Goal: Task Accomplishment & Management: Manage account settings

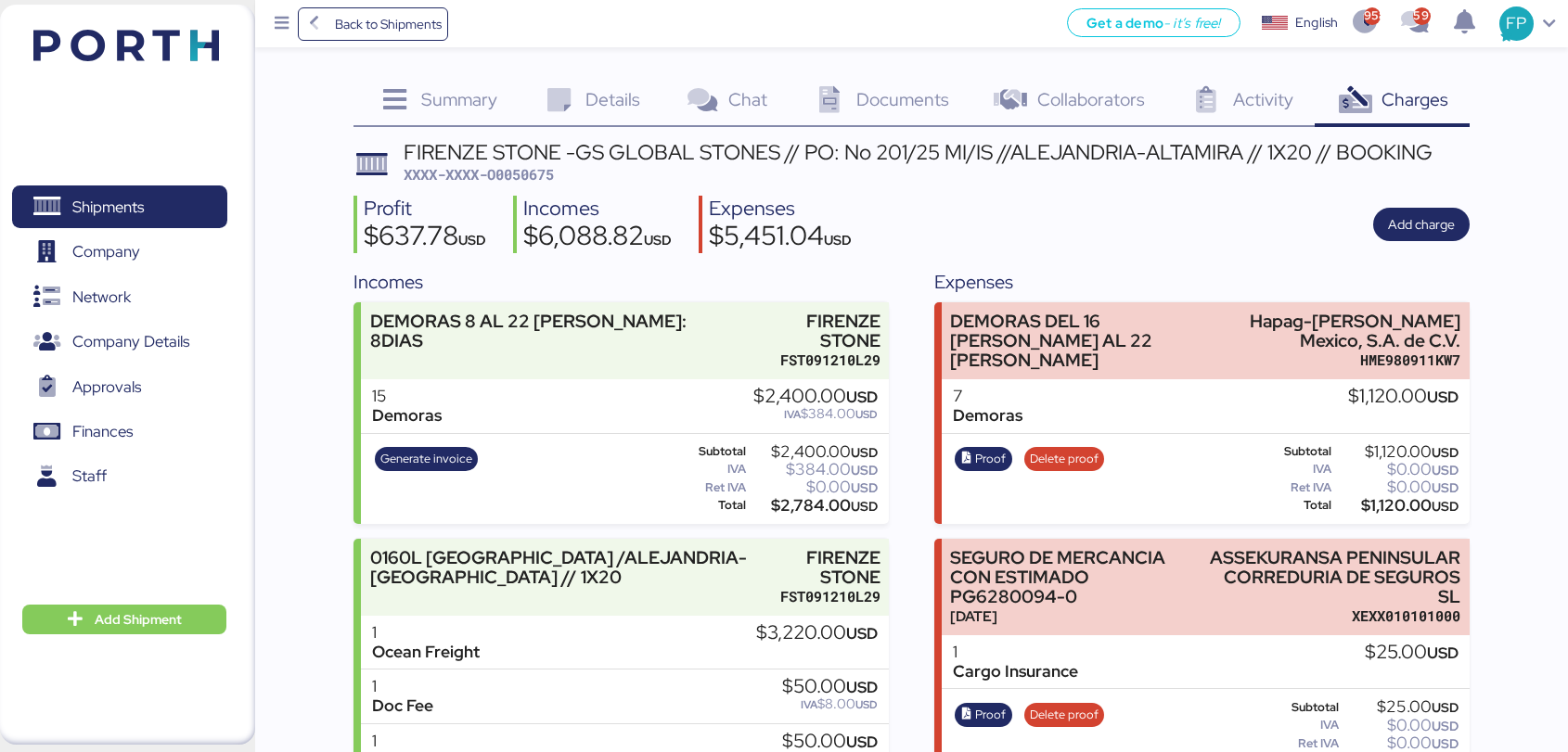
scroll to position [49, 0]
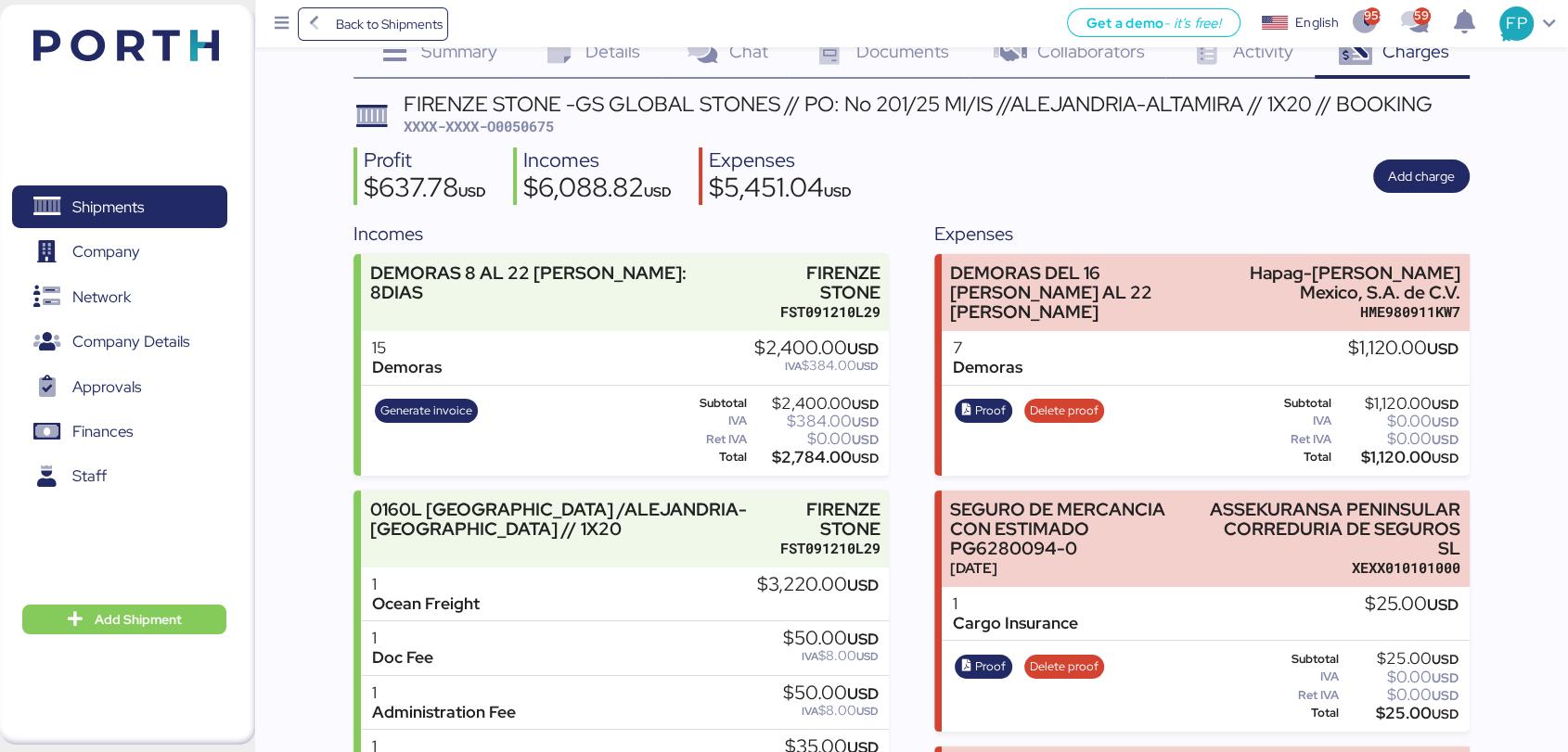
click at [1199, 186] on div "Profit $637.78 USD Incomes $6,088.82 USD Expenses $5,451.04 USD Add charge" at bounding box center [911, 177] width 1116 height 58
click at [1065, 114] on div "FIRENZE STONE -GS GLOBAL STONES // PO: No 201/25 MI/IS //ALEJANDRIA-ALTAMIRA //…" at bounding box center [918, 104] width 1029 height 21
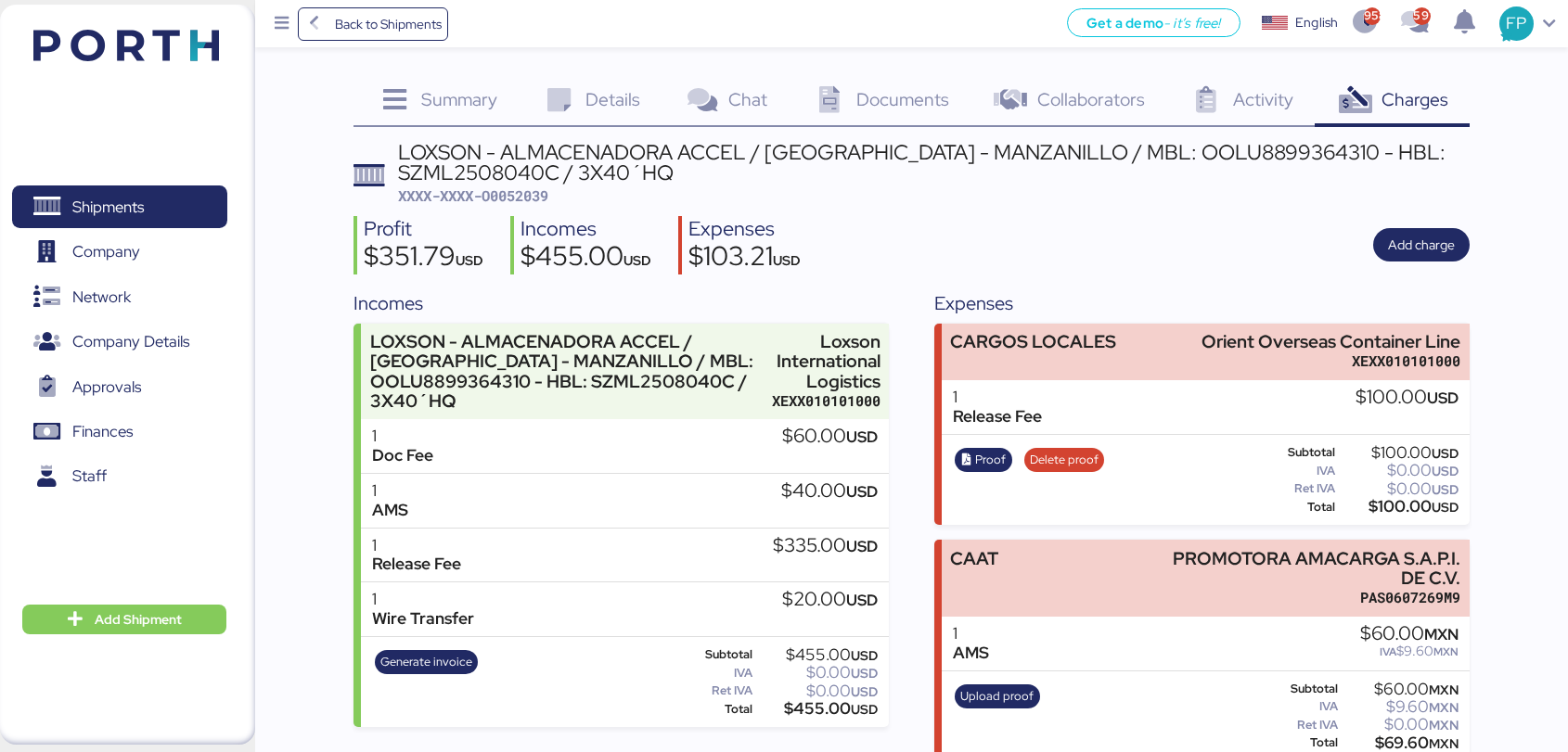
scroll to position [24, 0]
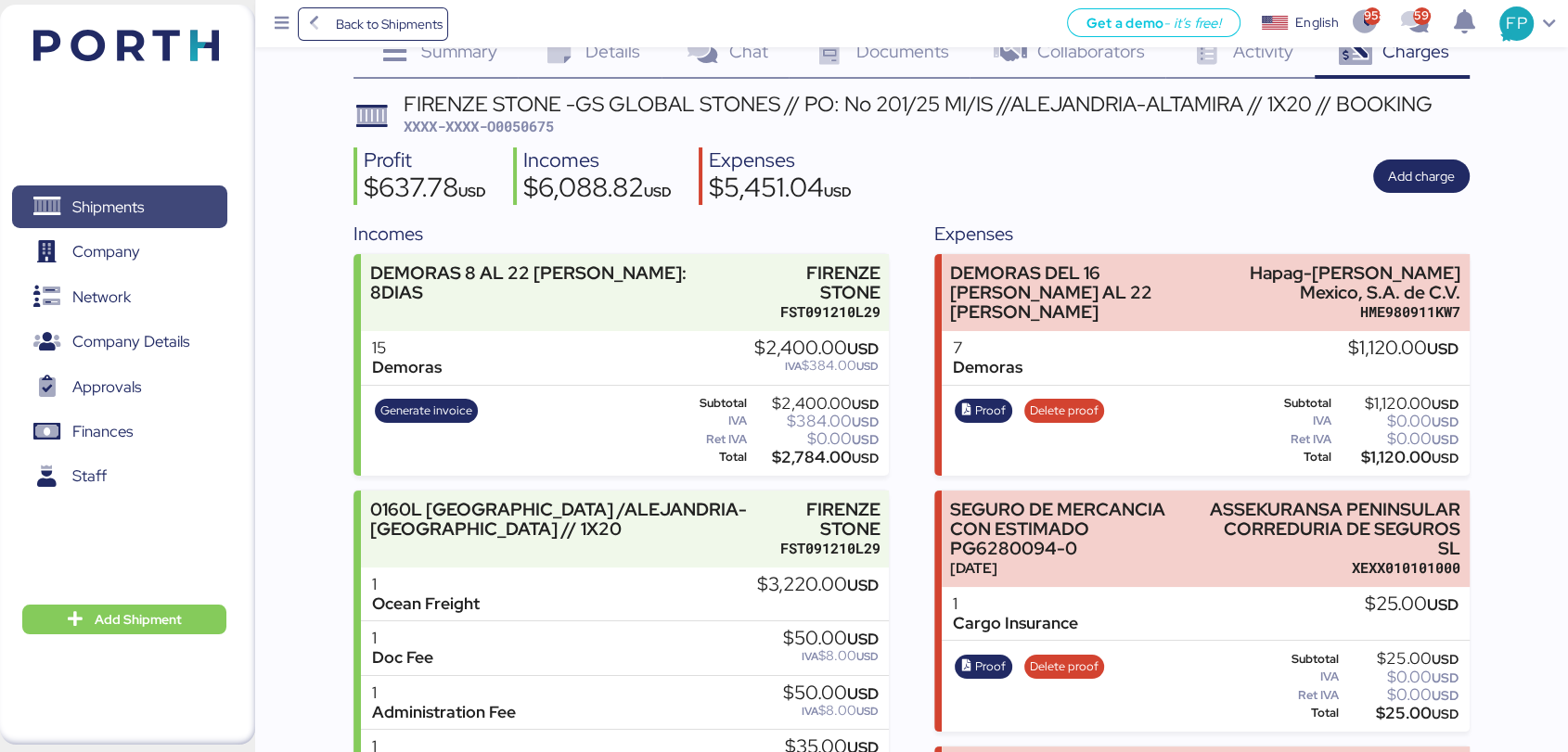
scroll to position [49, 0]
click at [167, 216] on span "Shipments" at bounding box center [119, 207] width 199 height 27
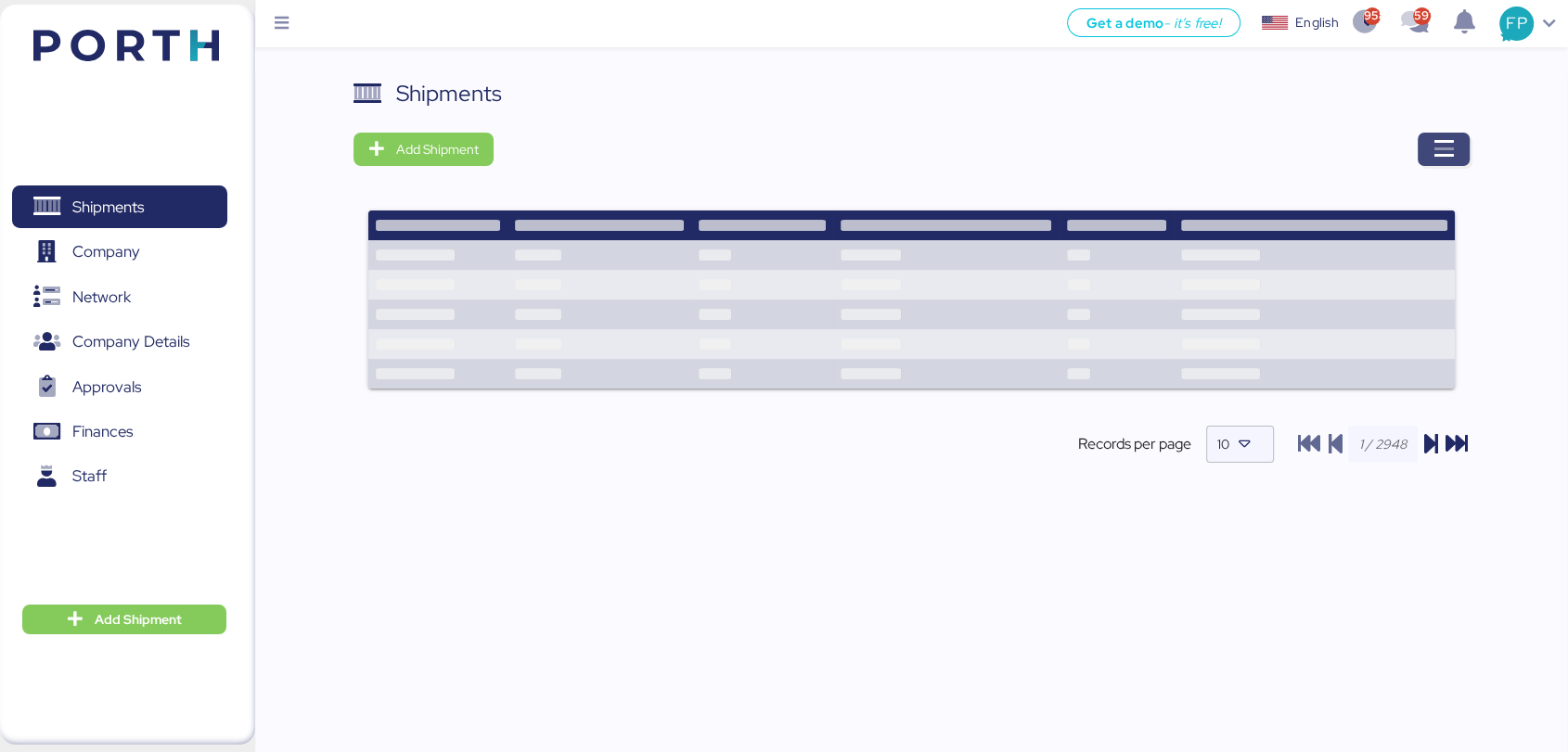
click at [1463, 161] on span "button" at bounding box center [1444, 150] width 52 height 34
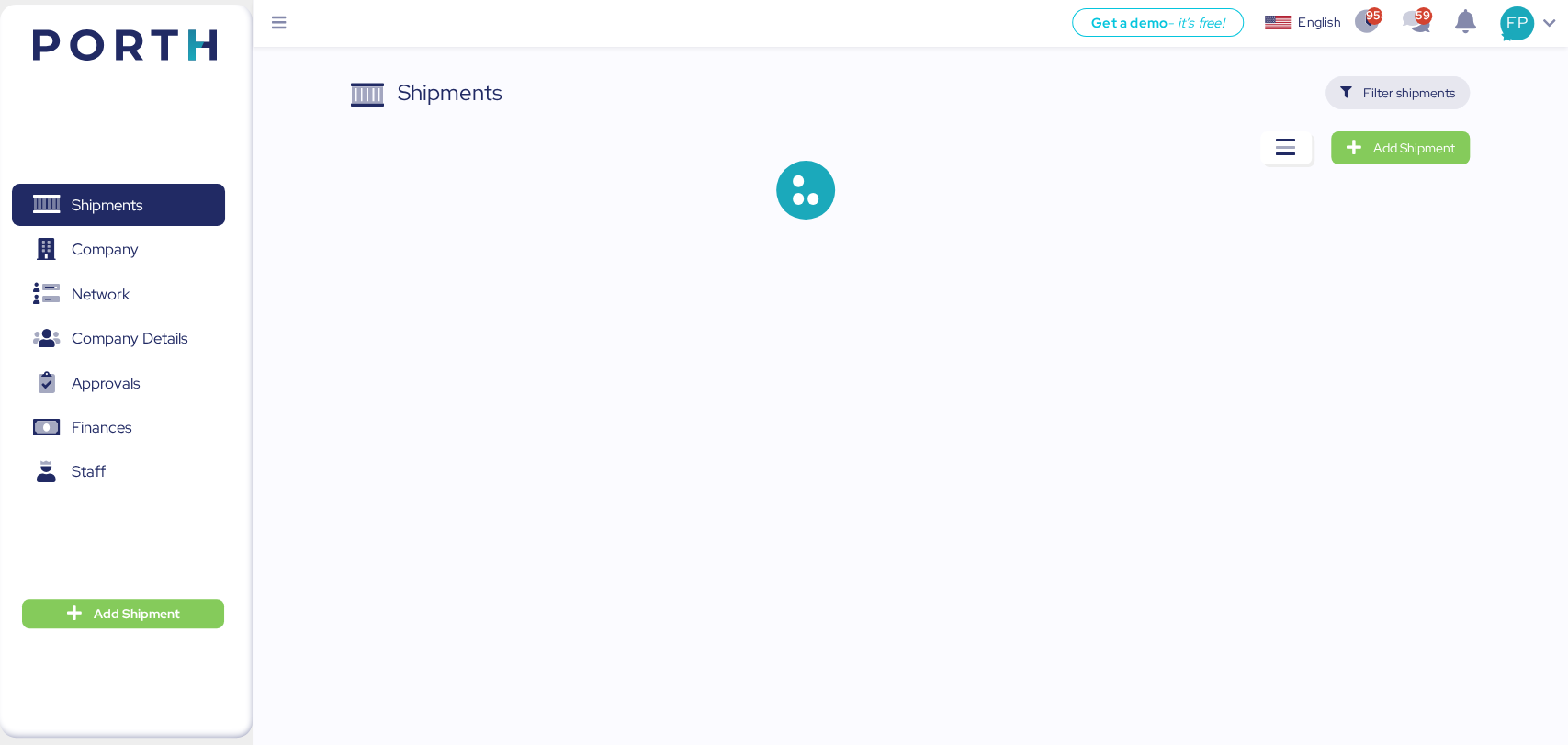
click at [1365, 95] on span "Filter shipments" at bounding box center [1409, 93] width 92 height 22
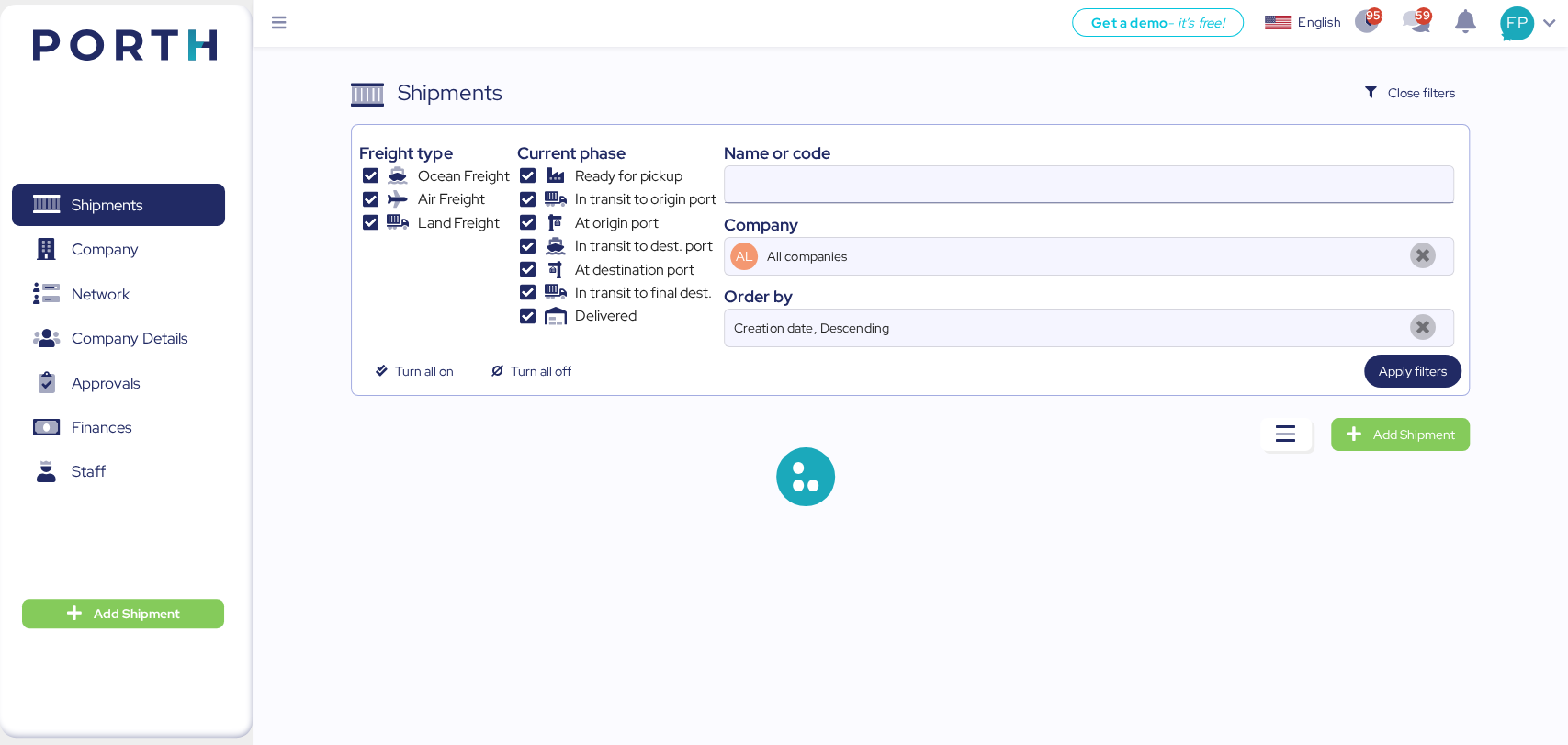
click at [764, 184] on input at bounding box center [1087, 185] width 727 height 37
